Goal: Register for event/course

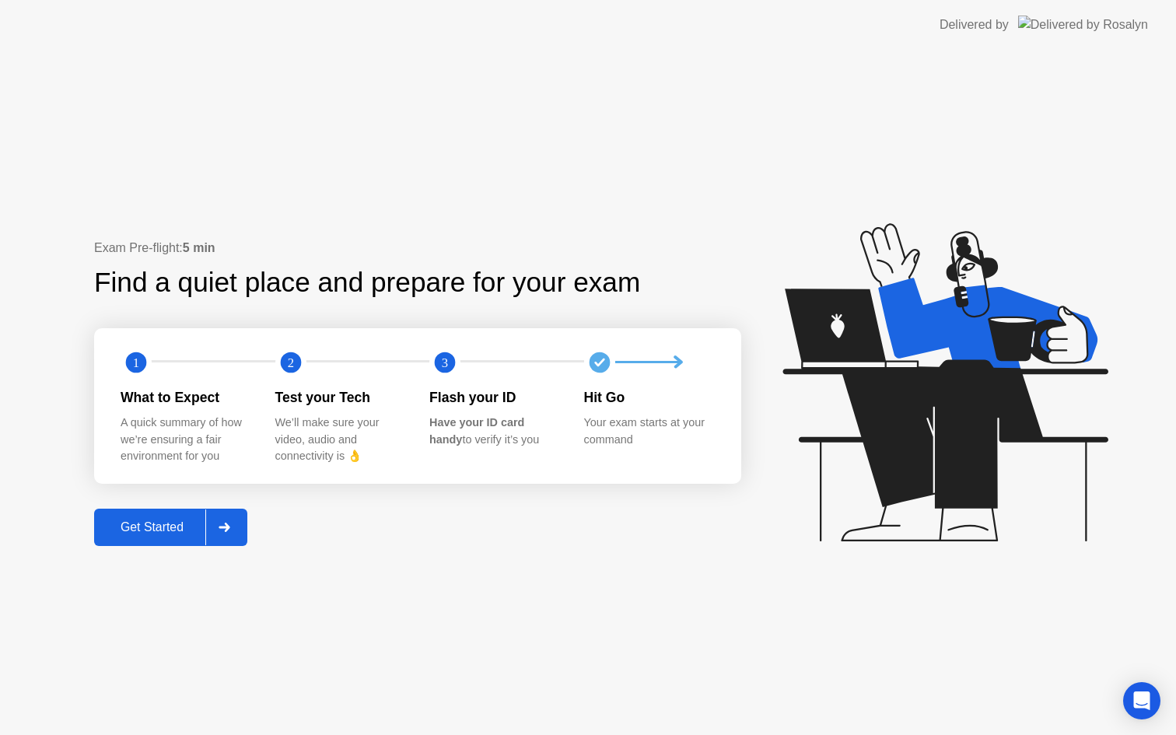
click at [140, 521] on div "Get Started" at bounding box center [152, 527] width 107 height 14
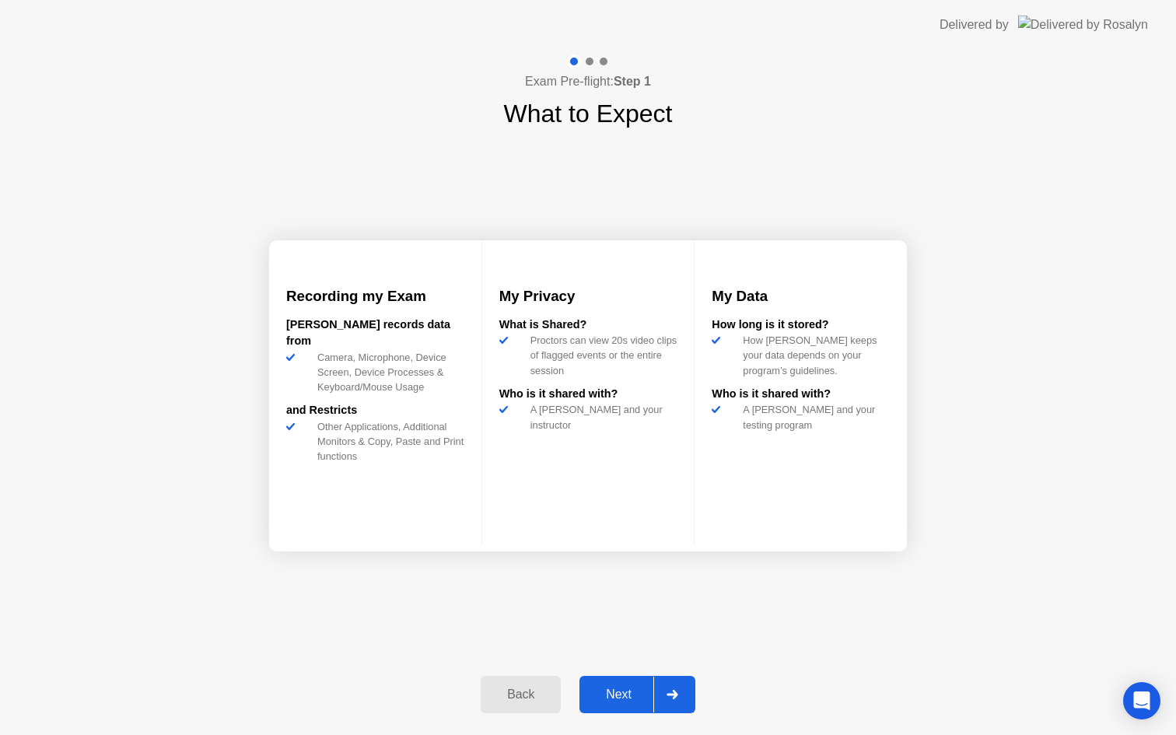
click at [607, 684] on button "Next" at bounding box center [637, 694] width 116 height 37
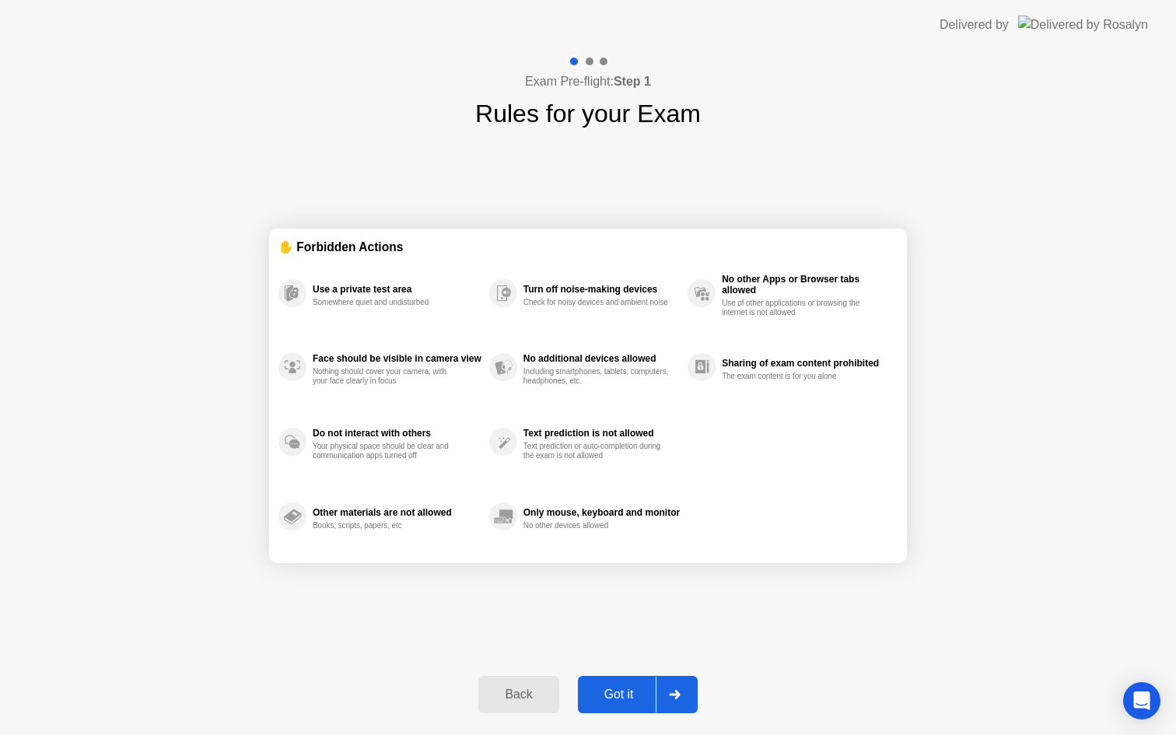
click at [612, 695] on div "Got it" at bounding box center [618, 694] width 73 height 14
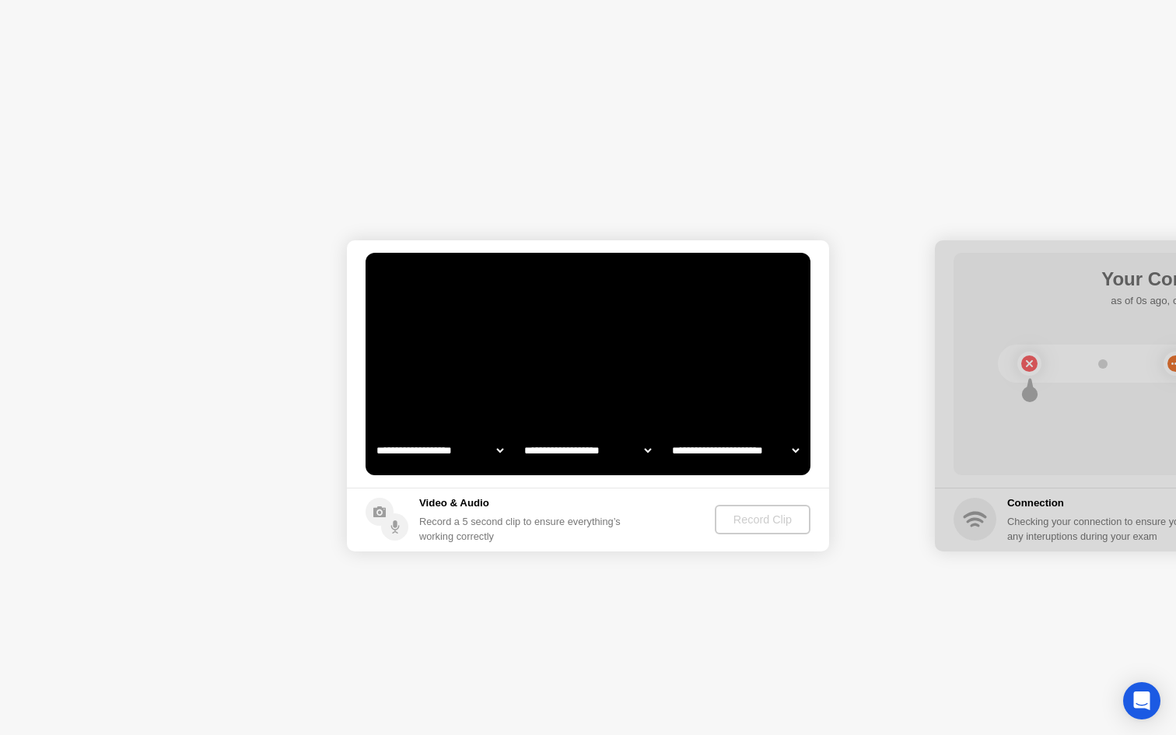
select select "**********"
select select "*******"
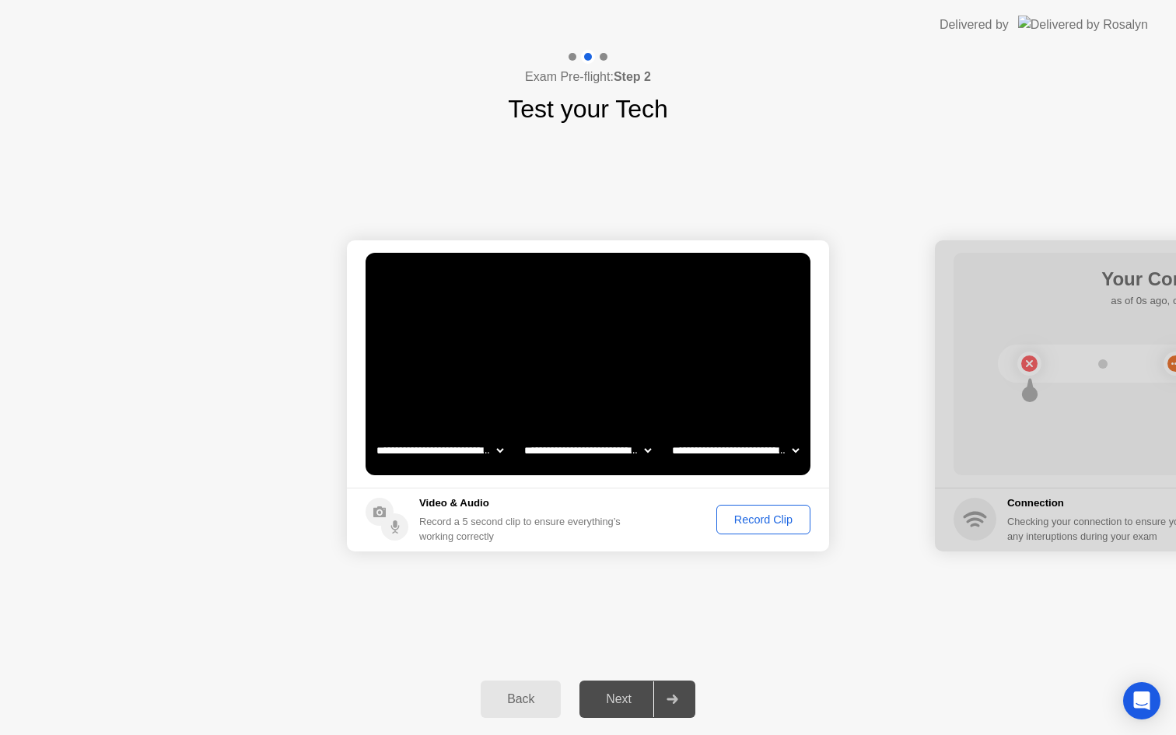
click at [751, 519] on div "Record Clip" at bounding box center [763, 519] width 83 height 12
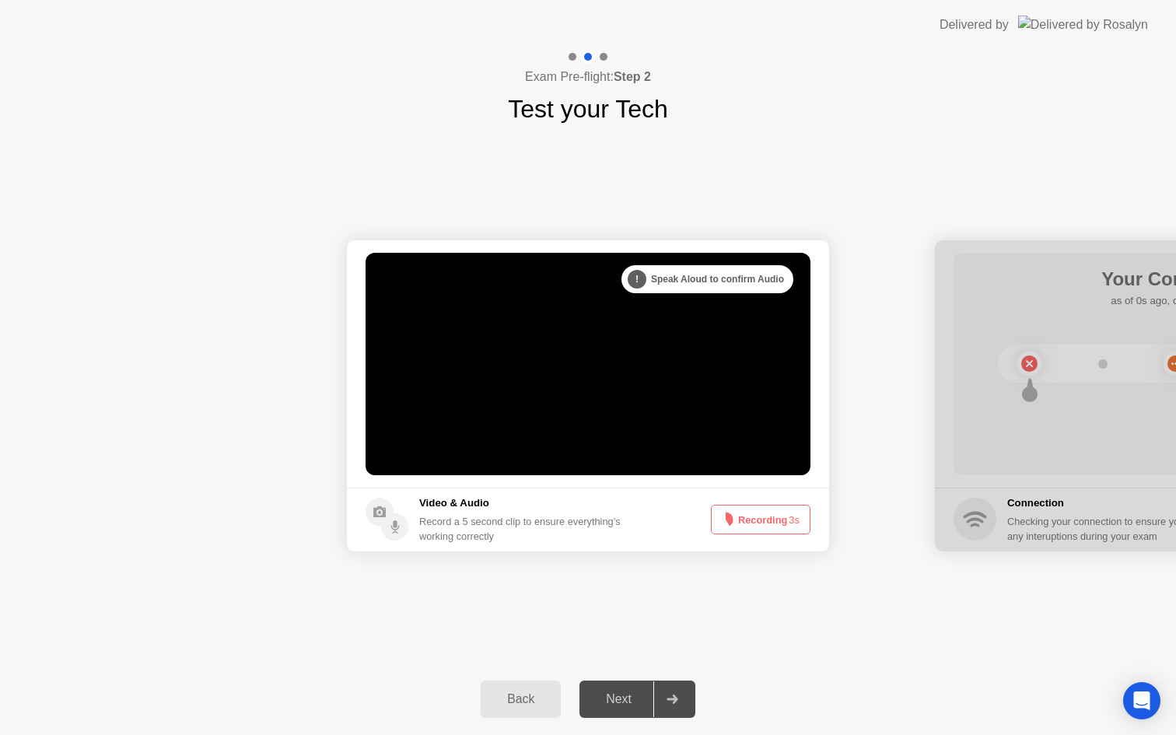
click at [751, 518] on button "Recording 3s" at bounding box center [761, 520] width 100 height 30
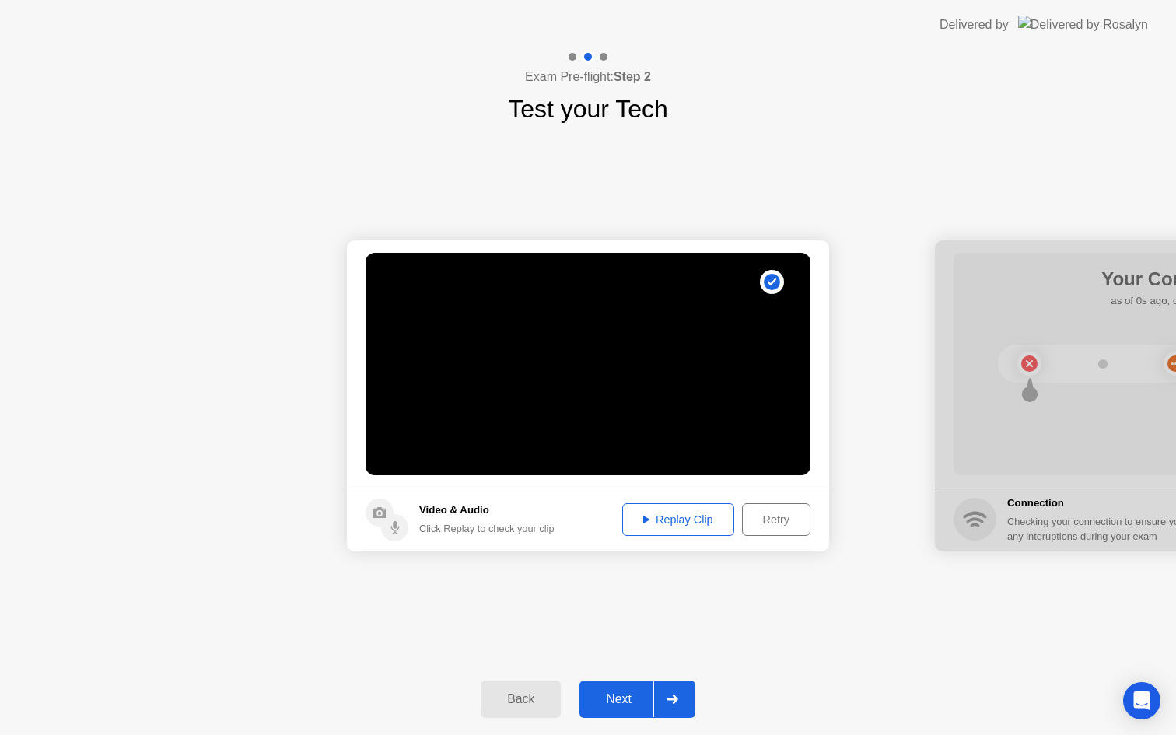
click at [610, 698] on div "Next" at bounding box center [618, 699] width 69 height 14
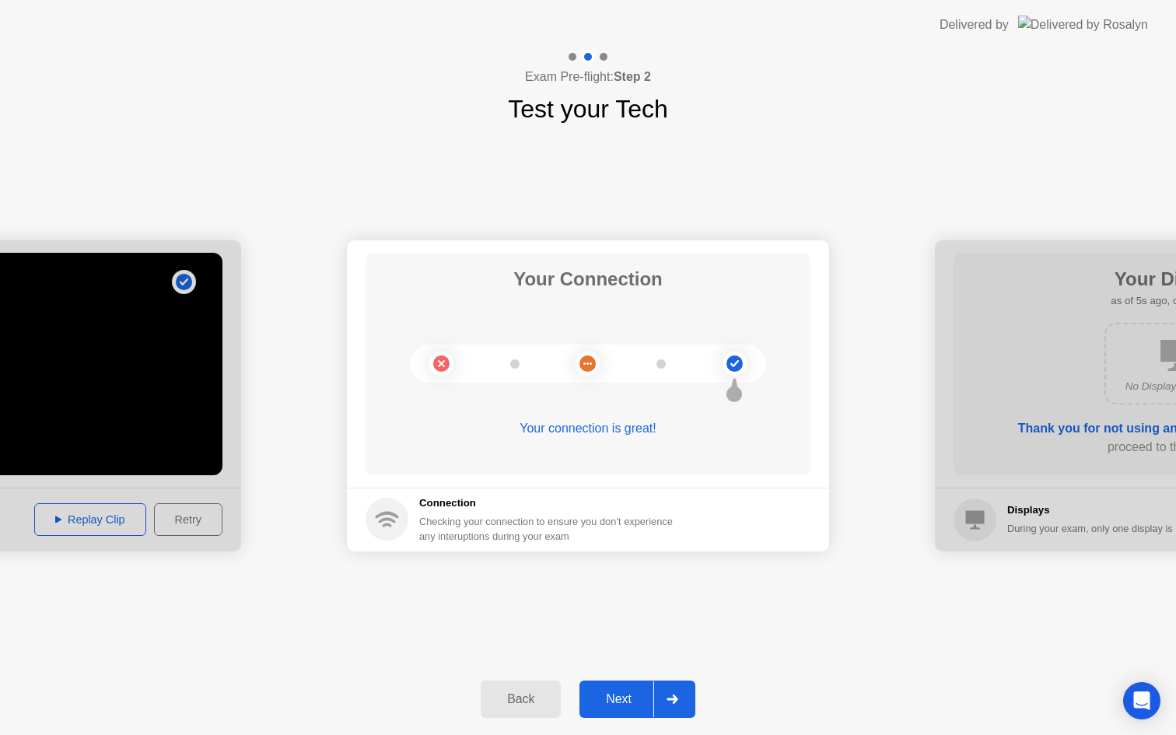
click at [607, 688] on button "Next" at bounding box center [637, 698] width 116 height 37
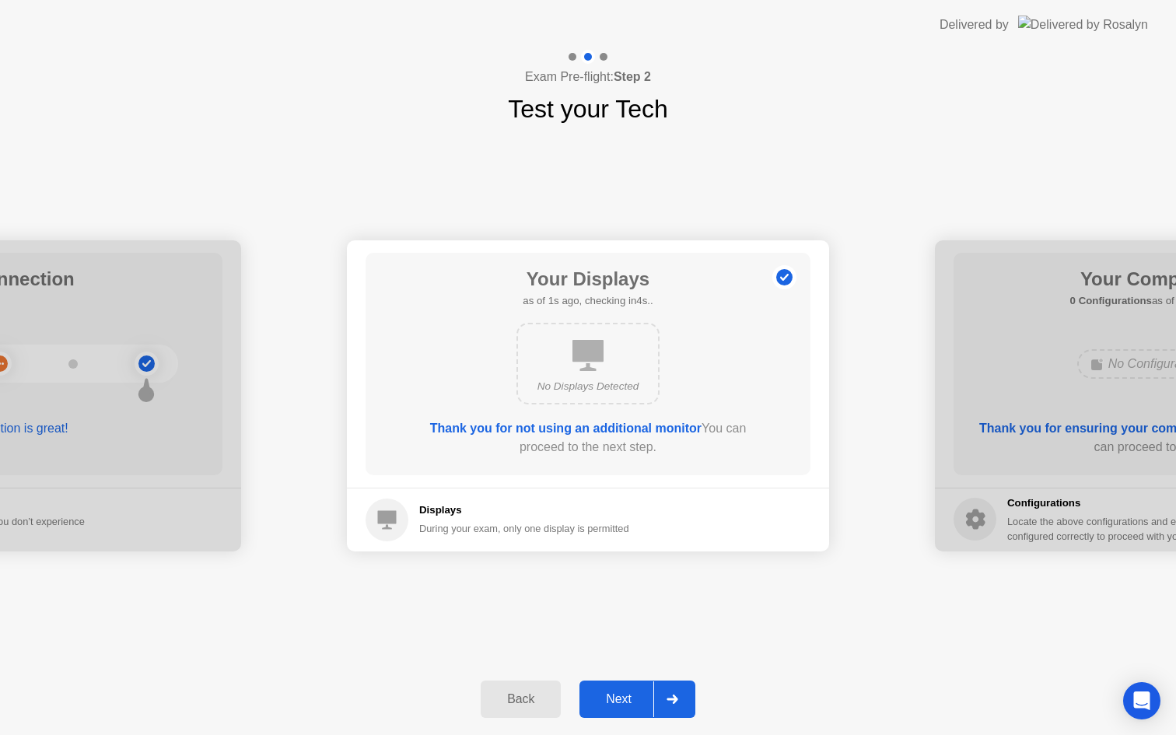
click at [607, 694] on div "Next" at bounding box center [618, 699] width 69 height 14
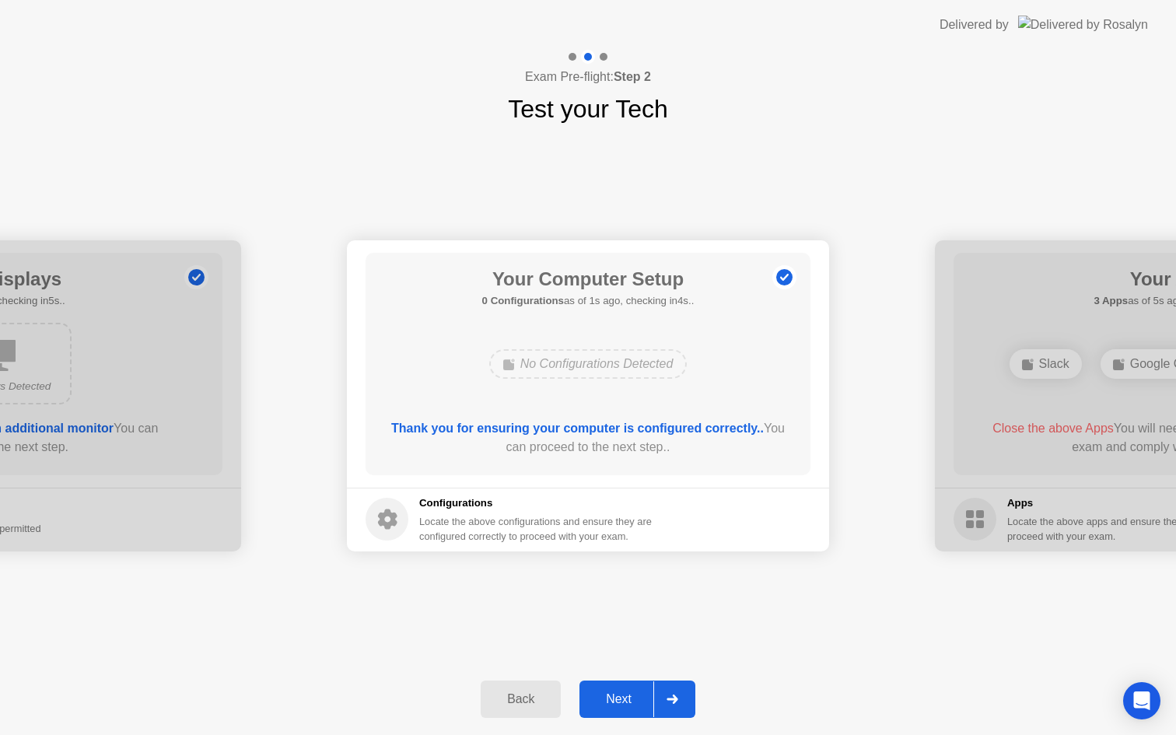
click at [607, 693] on div "Next" at bounding box center [618, 699] width 69 height 14
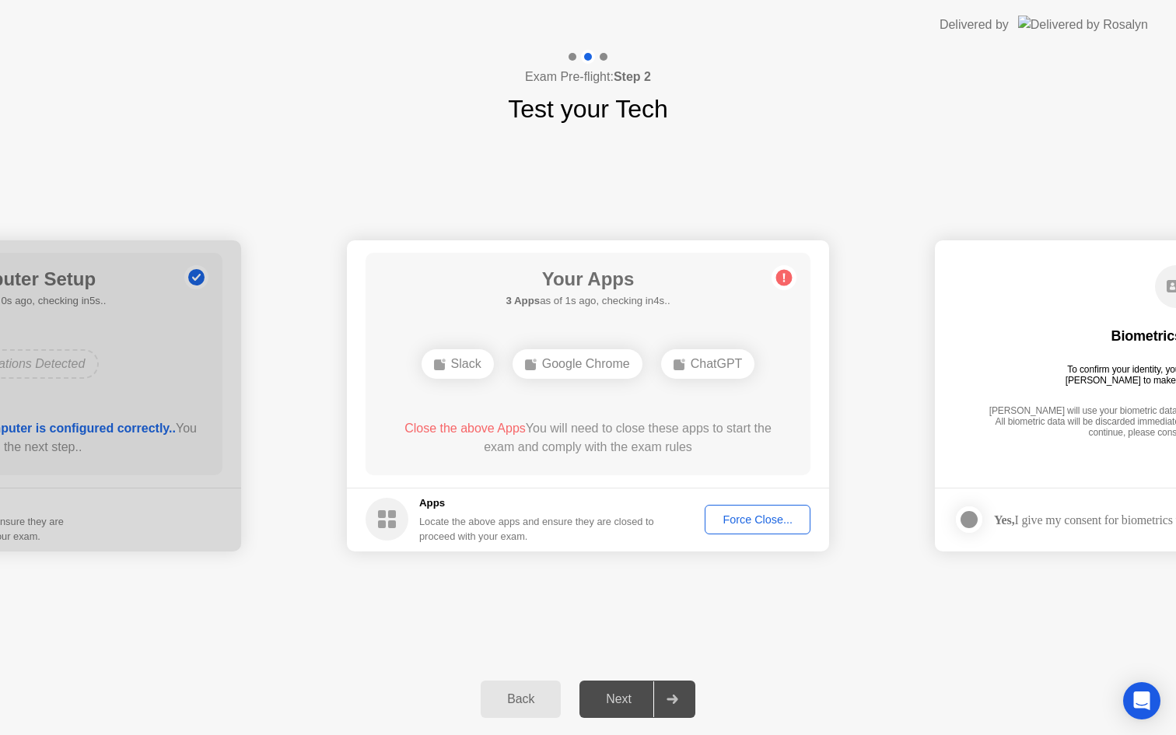
click at [608, 693] on div "Next" at bounding box center [618, 699] width 69 height 14
click at [616, 706] on div "Next" at bounding box center [618, 699] width 69 height 14
click at [617, 699] on div "Next" at bounding box center [618, 699] width 69 height 14
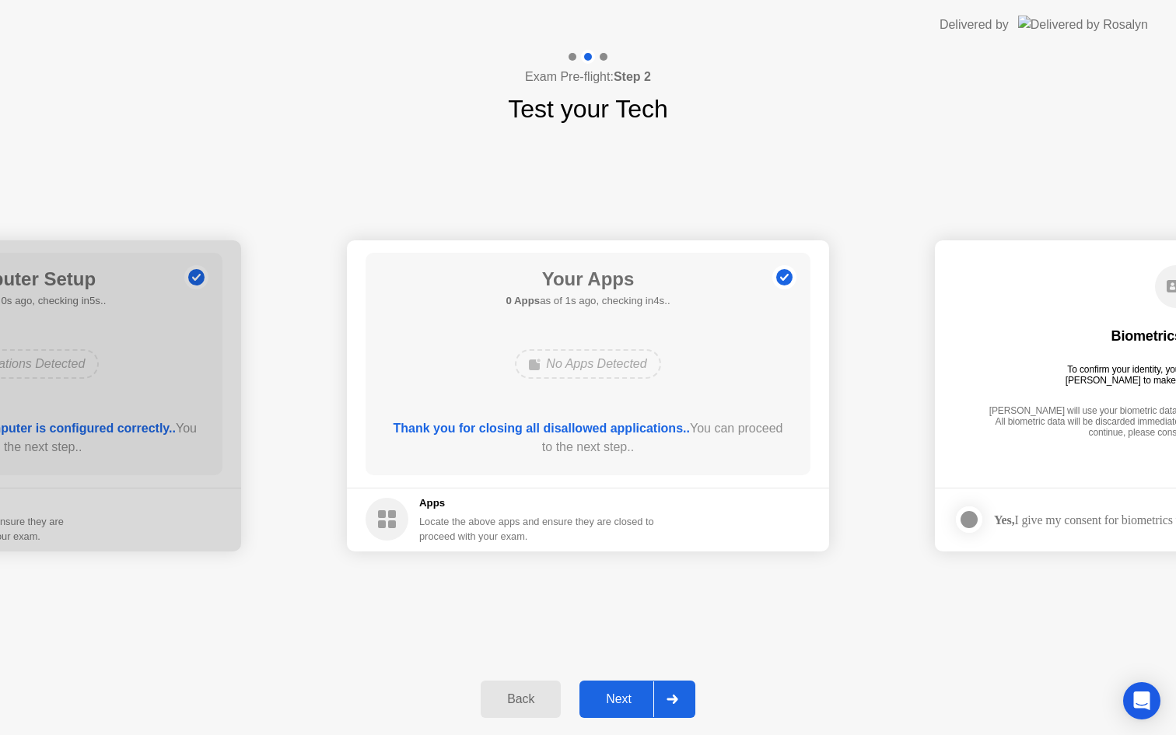
click at [629, 706] on div "Next" at bounding box center [618, 699] width 69 height 14
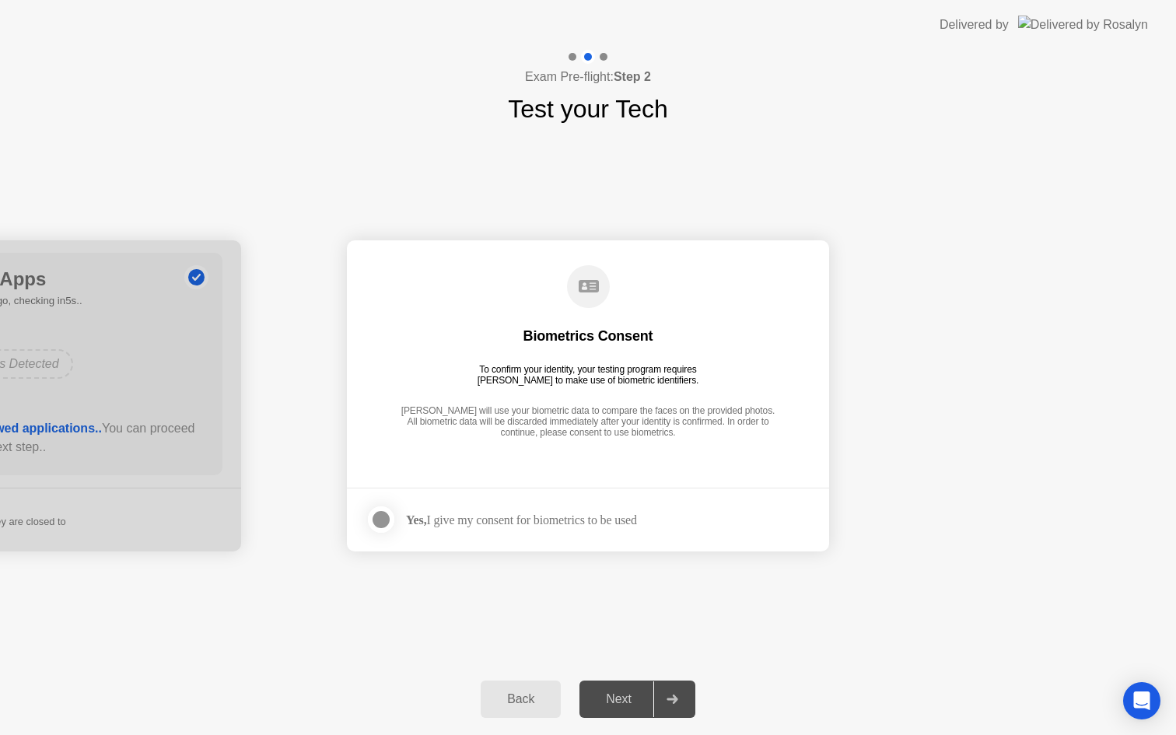
click at [481, 522] on div "Yes, I give my consent for biometrics to be used" at bounding box center [521, 519] width 231 height 15
click at [381, 520] on div at bounding box center [381, 519] width 19 height 19
click at [628, 708] on button "Next" at bounding box center [637, 698] width 116 height 37
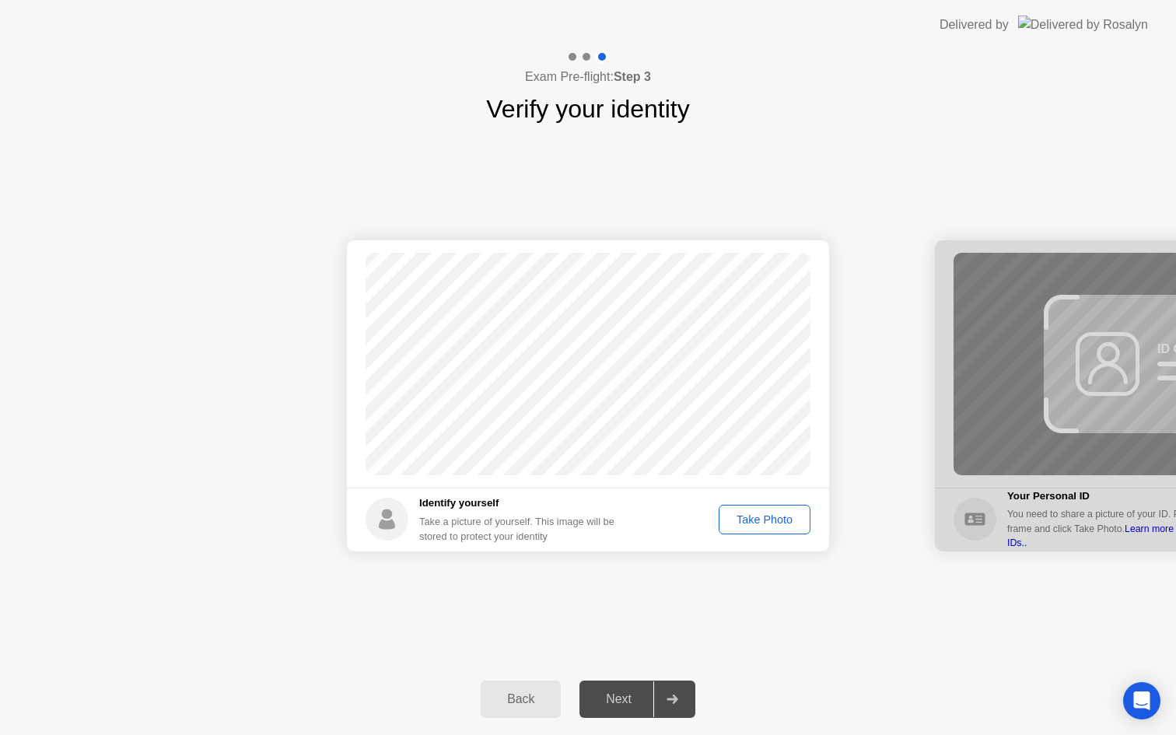
click at [771, 516] on div "Take Photo" at bounding box center [764, 519] width 81 height 12
click at [758, 513] on div "Retake" at bounding box center [774, 519] width 61 height 12
click at [788, 525] on div "Take Photo" at bounding box center [764, 519] width 81 height 12
click at [640, 701] on div "Next" at bounding box center [618, 699] width 69 height 14
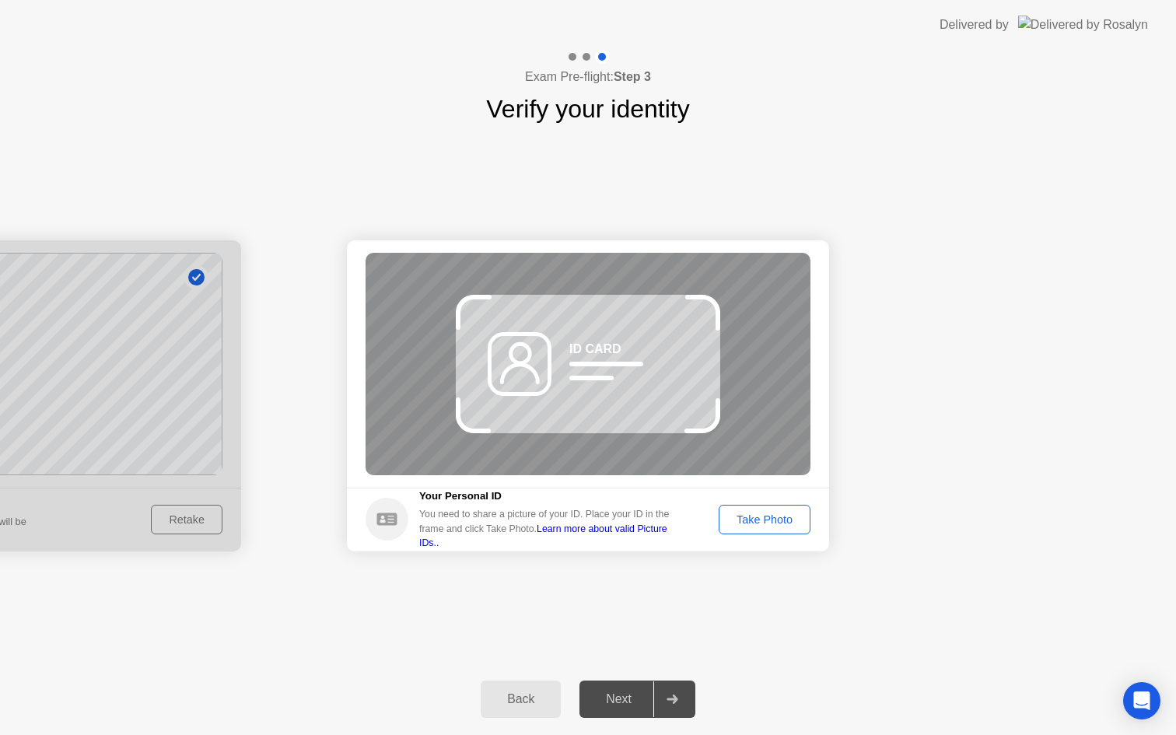
click at [761, 522] on div "Take Photo" at bounding box center [764, 519] width 81 height 12
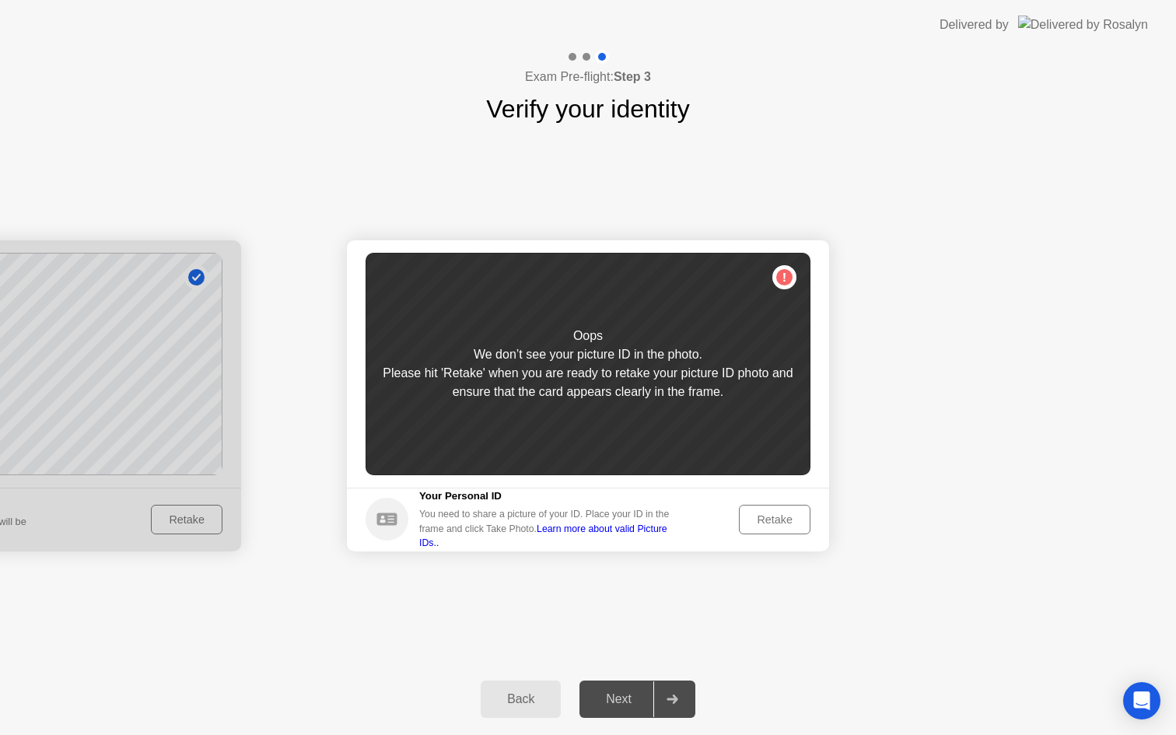
click at [771, 522] on div "Retake" at bounding box center [774, 519] width 61 height 12
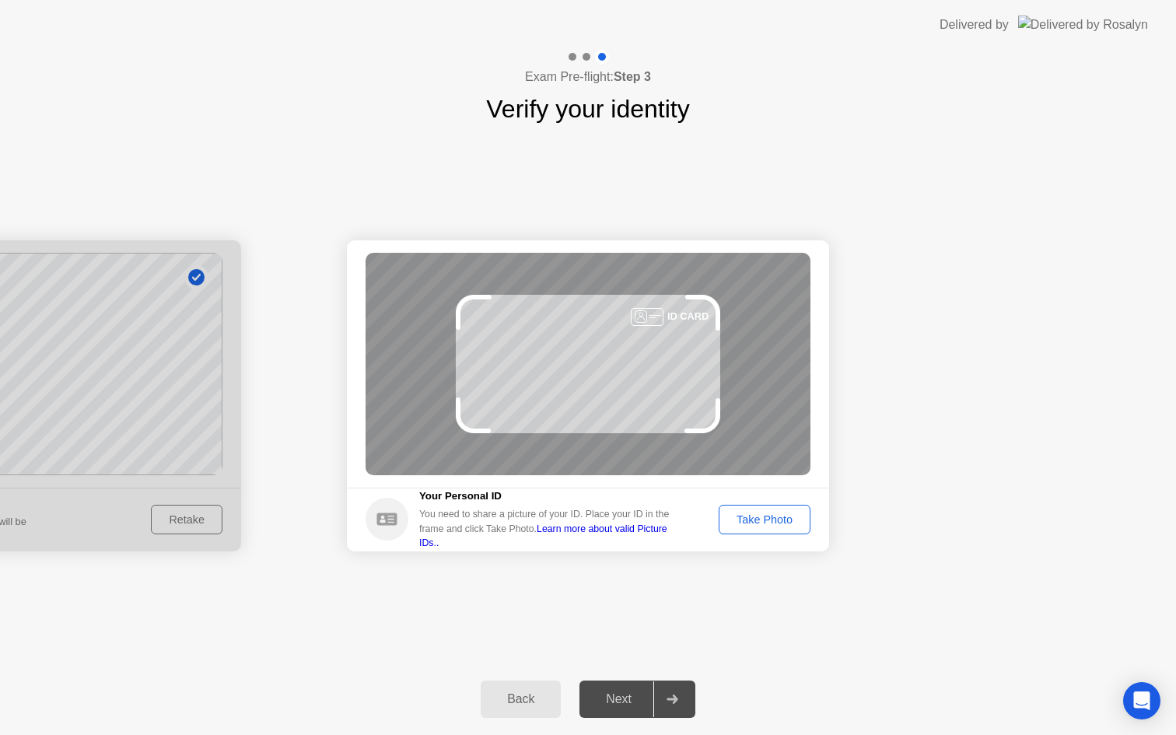
click at [771, 526] on div "Take Photo" at bounding box center [764, 519] width 81 height 12
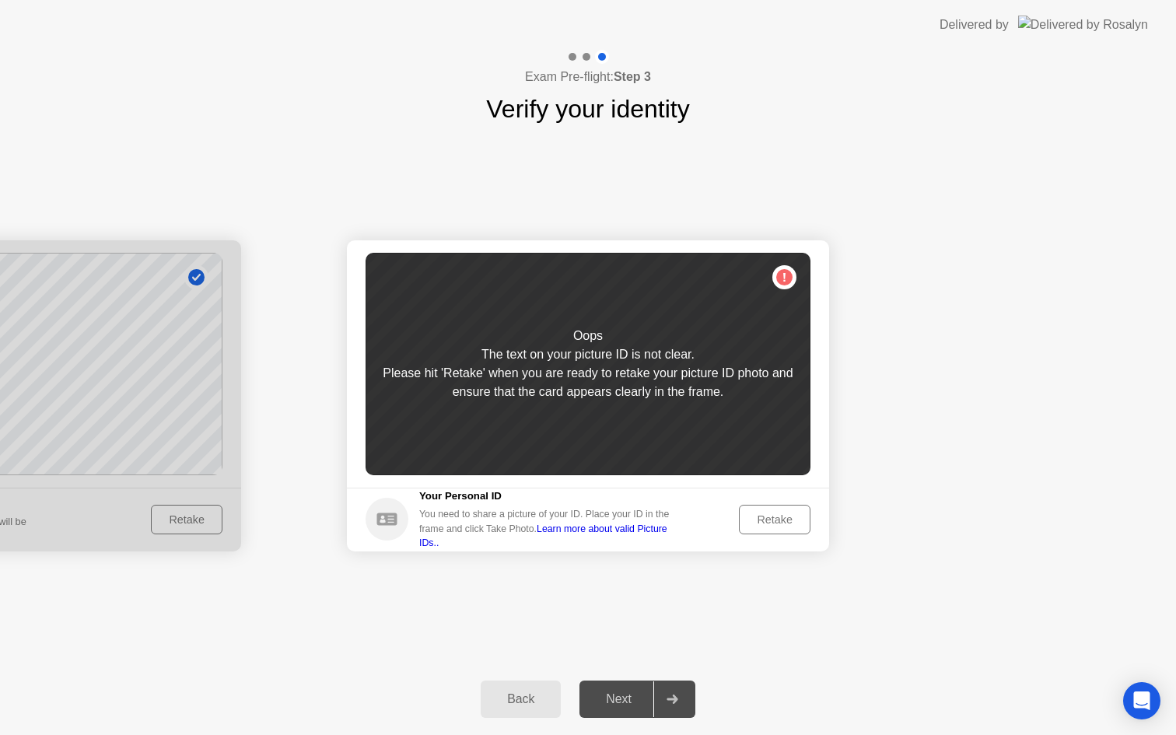
click at [765, 526] on div "Retake" at bounding box center [774, 519] width 61 height 12
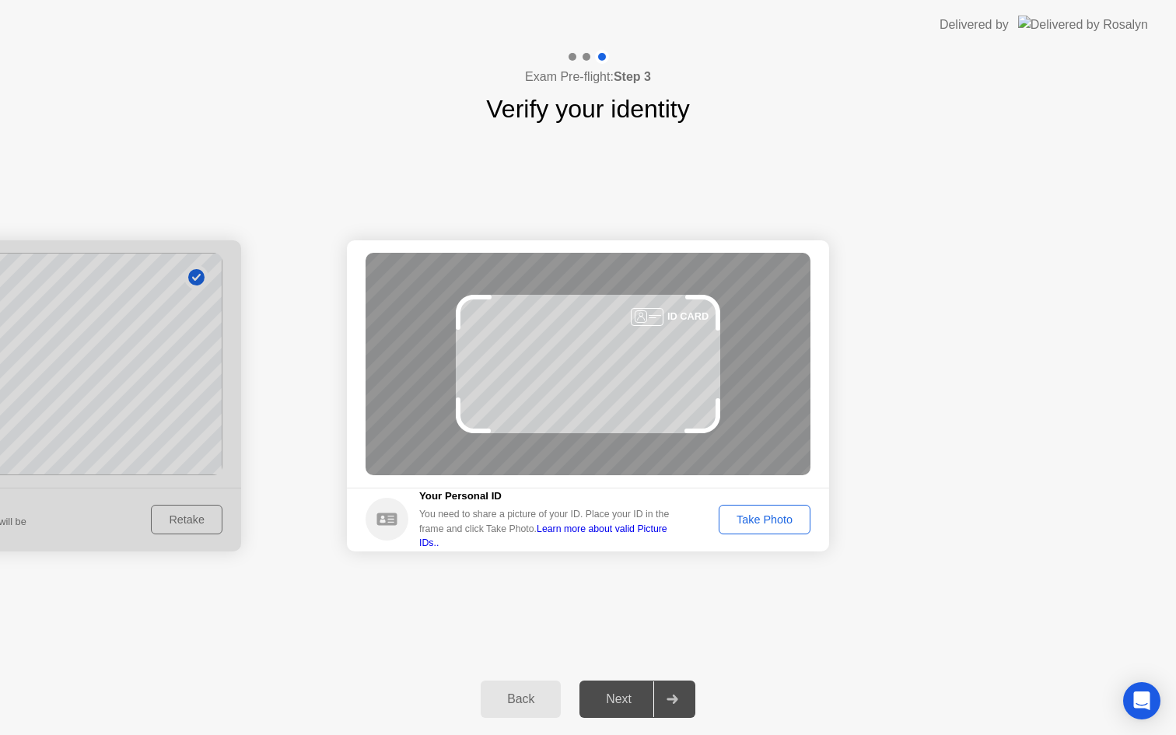
click at [766, 526] on div "Take Photo" at bounding box center [764, 519] width 81 height 12
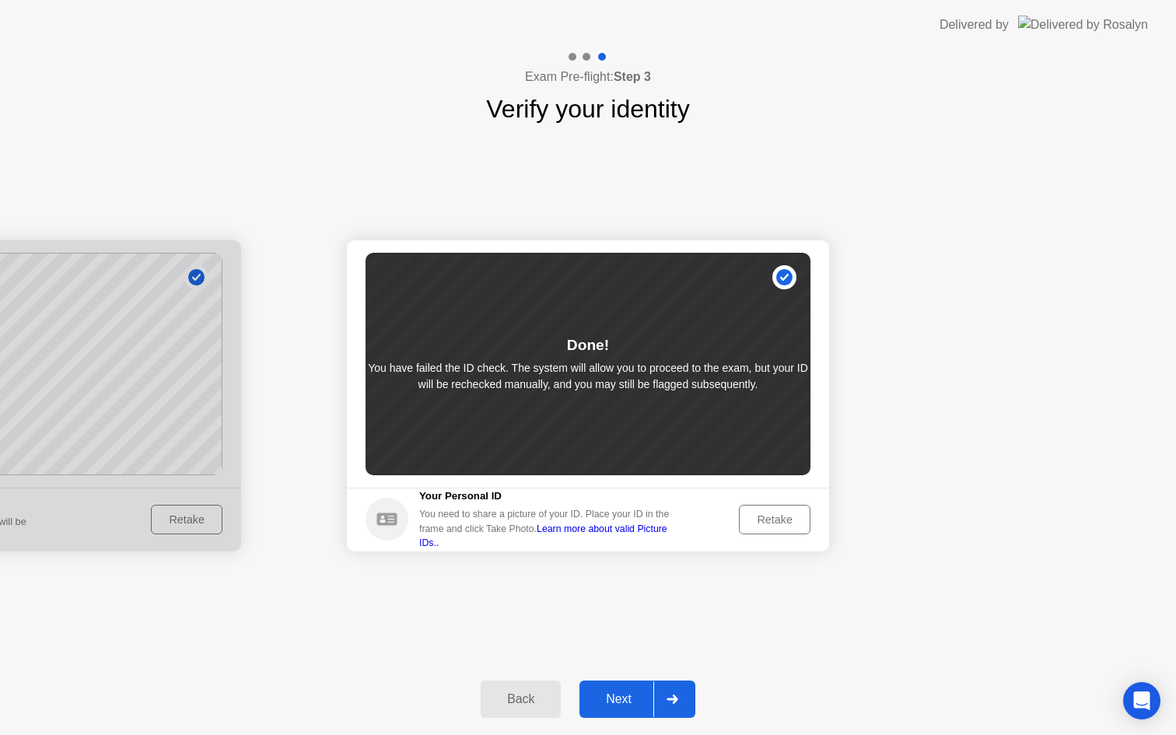
click at [627, 706] on div "Next" at bounding box center [618, 699] width 69 height 14
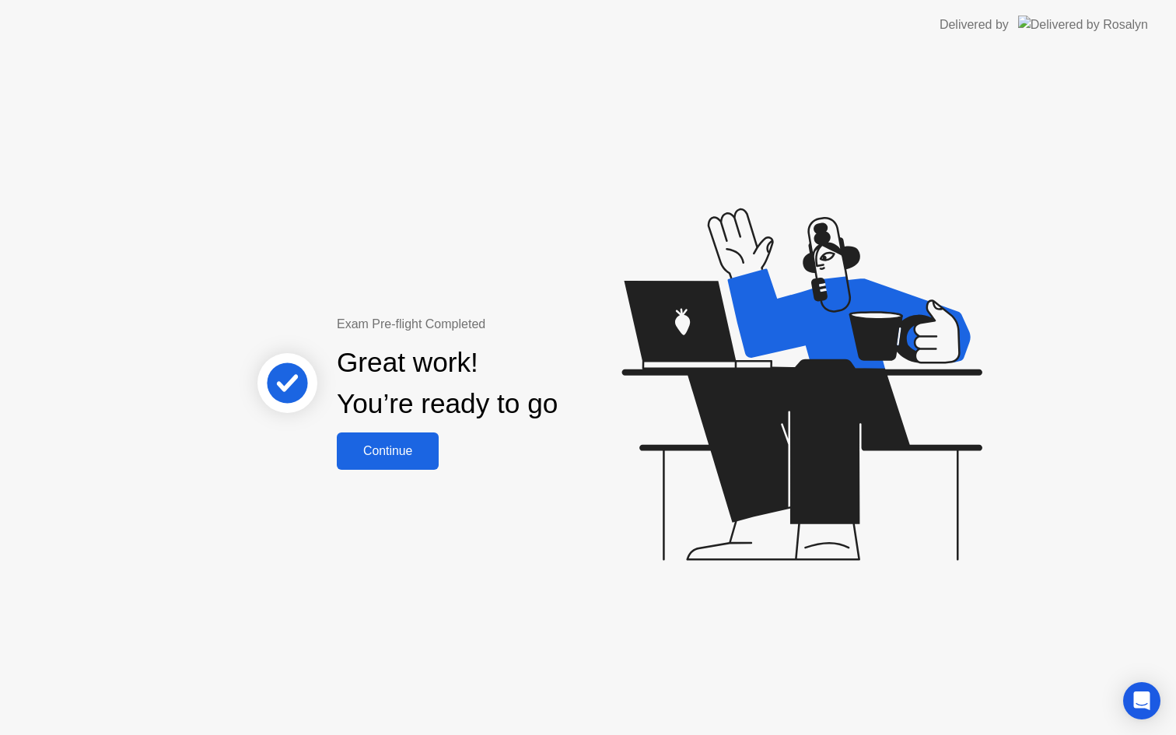
click at [426, 453] on div "Continue" at bounding box center [387, 451] width 93 height 14
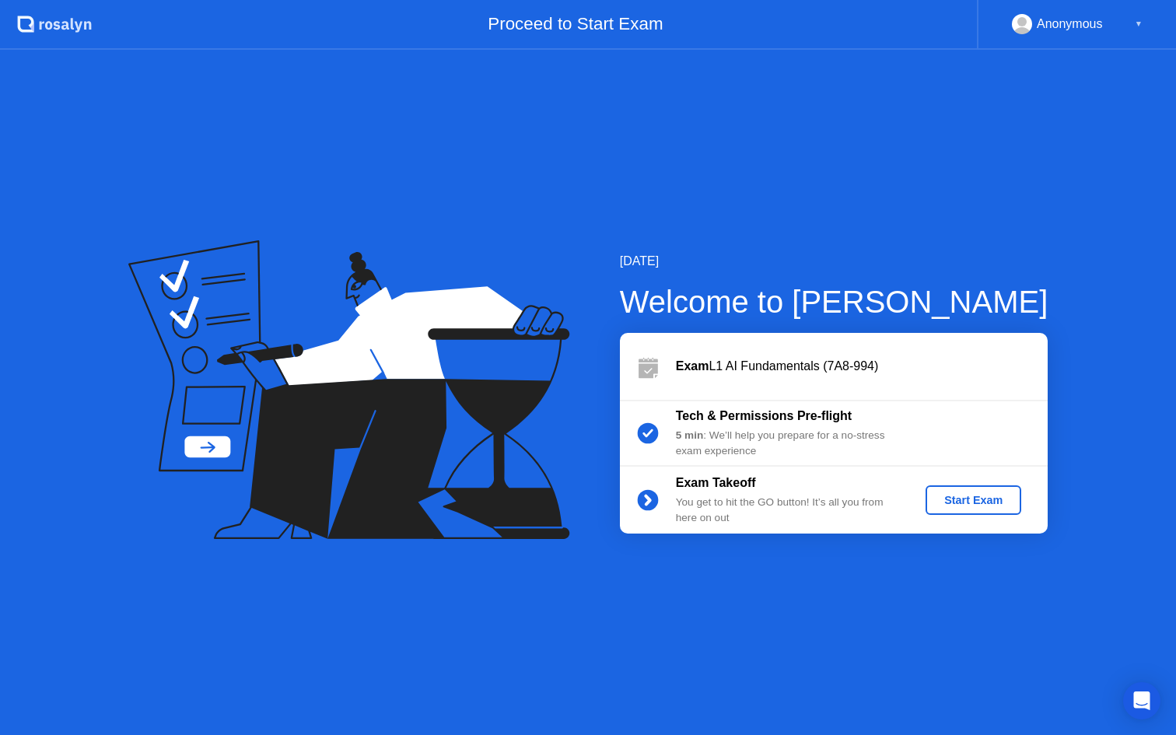
click at [996, 490] on button "Start Exam" at bounding box center [973, 500] width 96 height 30
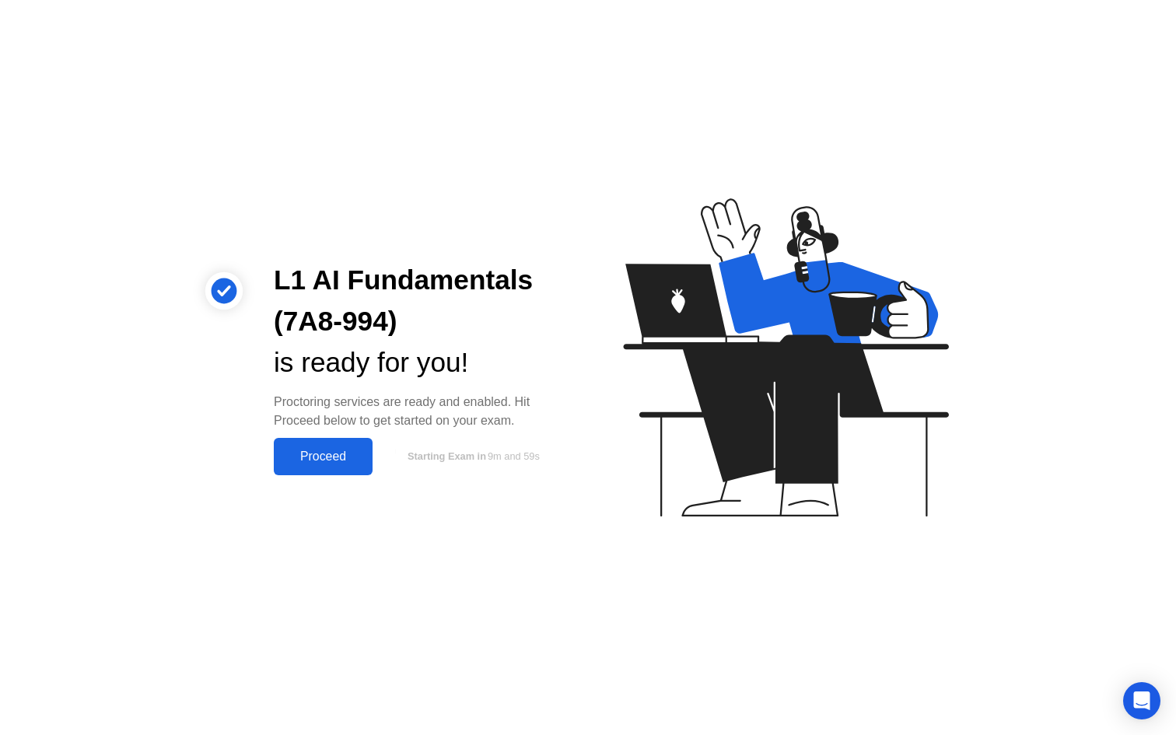
click at [340, 452] on div "Proceed" at bounding box center [322, 457] width 89 height 14
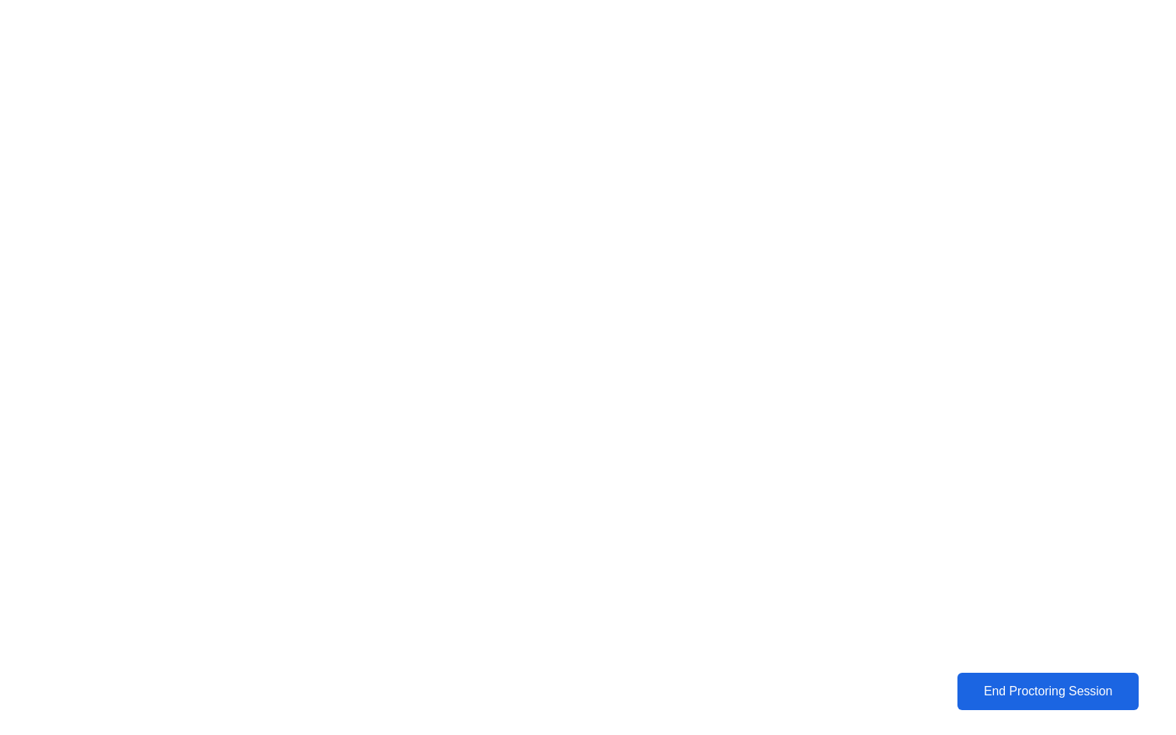
click at [1007, 687] on div "End Proctoring Session" at bounding box center [1048, 691] width 173 height 14
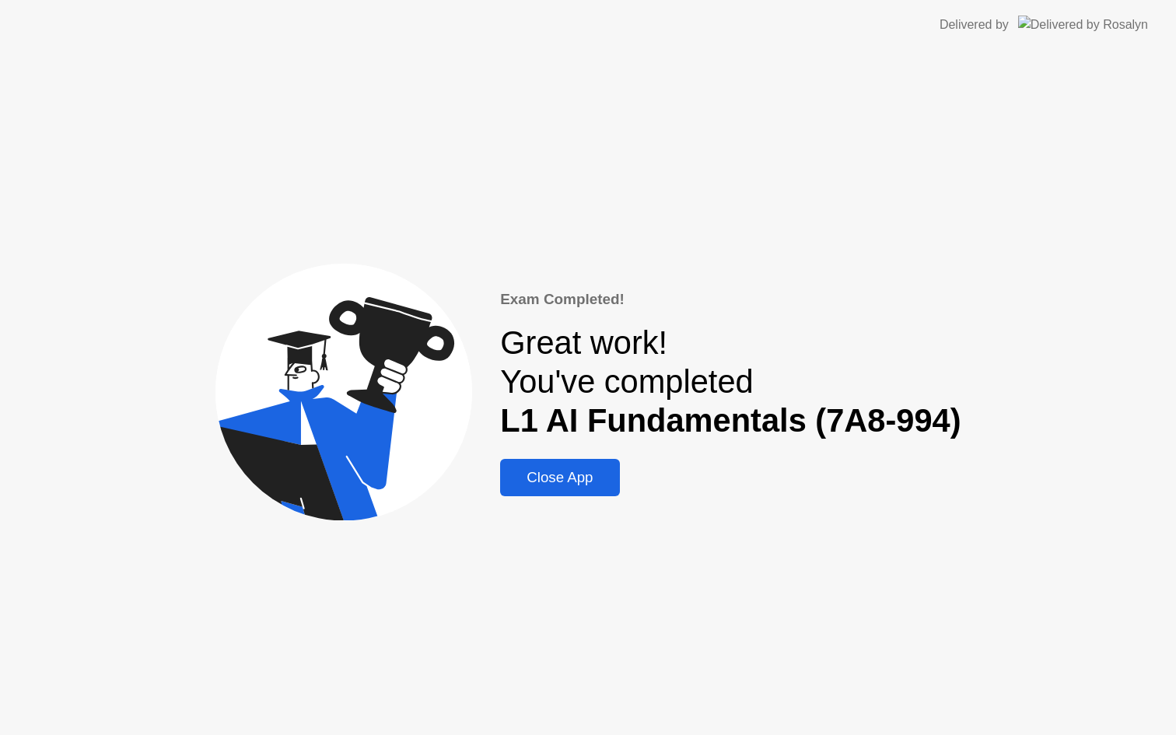
click at [603, 473] on div "Close App" at bounding box center [560, 477] width 110 height 17
